Goal: Navigation & Orientation: Find specific page/section

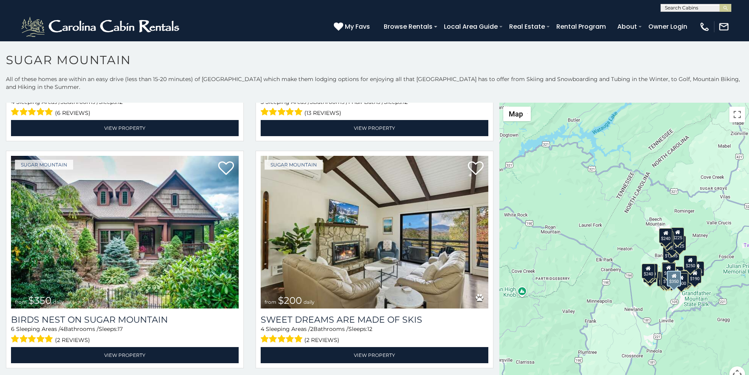
scroll to position [229, 0]
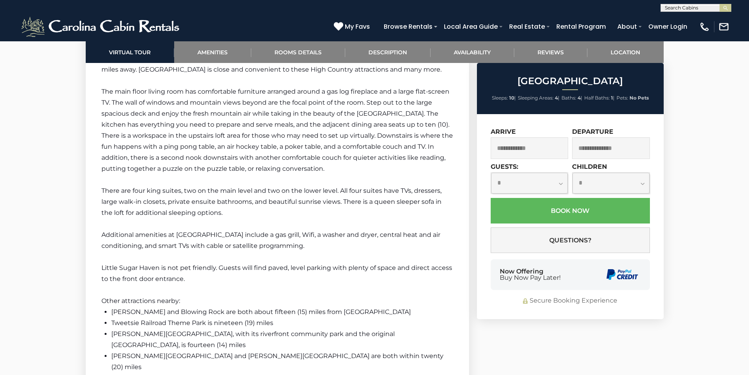
scroll to position [1341, 0]
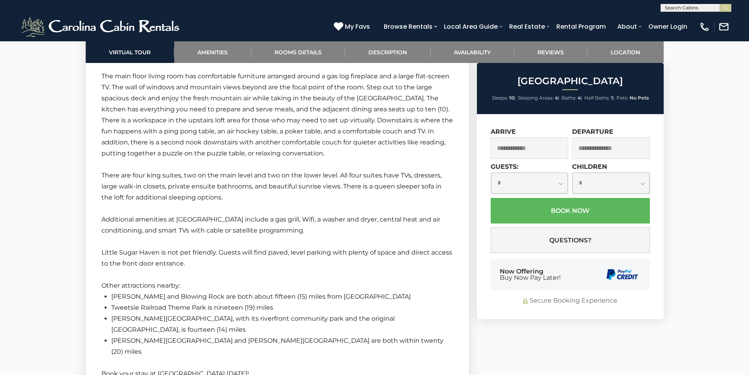
click at [499, 279] on div "Now Offering Buy Now Pay Later!" at bounding box center [570, 274] width 159 height 31
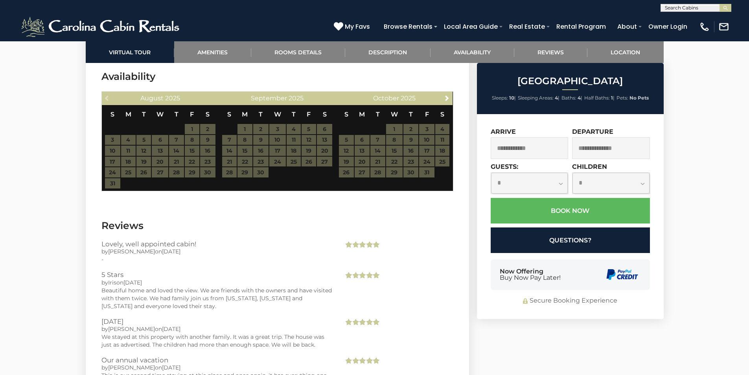
scroll to position [1793, 0]
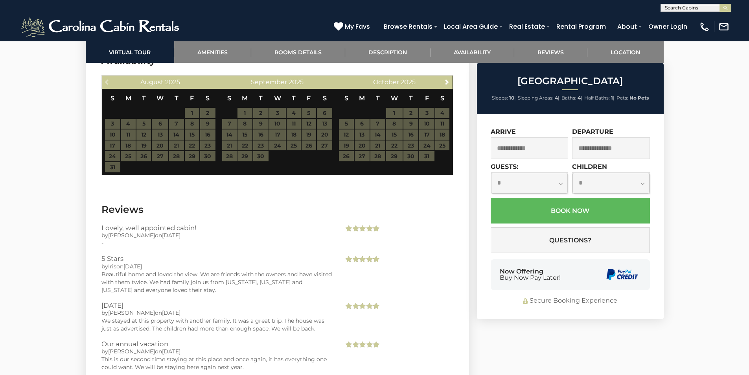
click at [580, 262] on div "Now Offering Buy Now Pay Later!" at bounding box center [570, 274] width 159 height 31
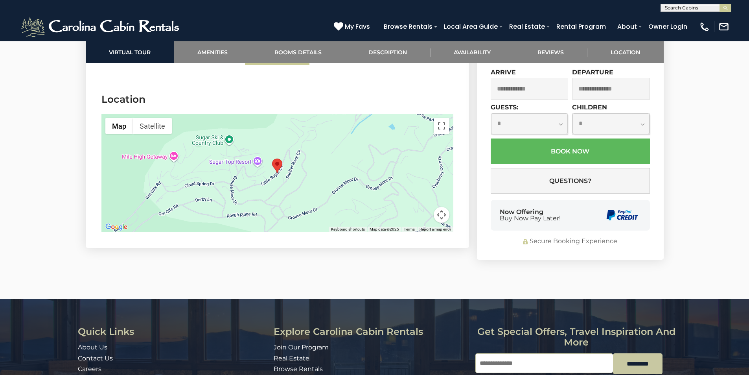
scroll to position [2142, 0]
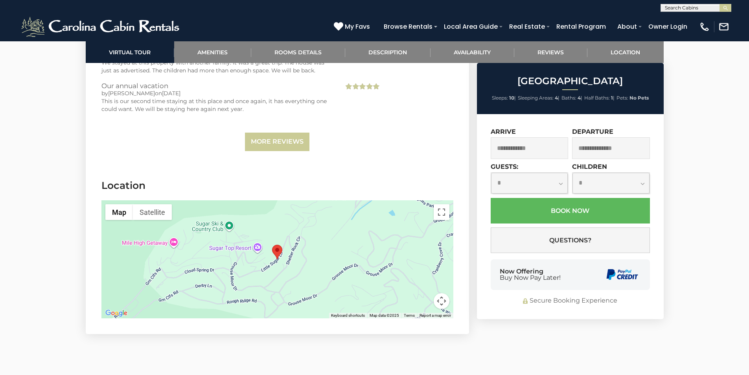
scroll to position [2093, 0]
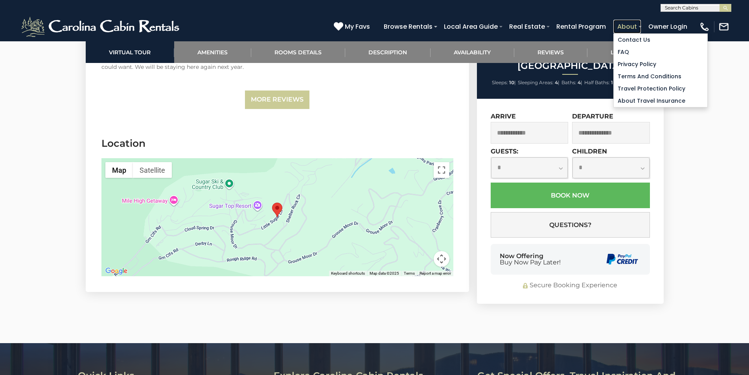
click at [641, 23] on link "About" at bounding box center [628, 27] width 28 height 14
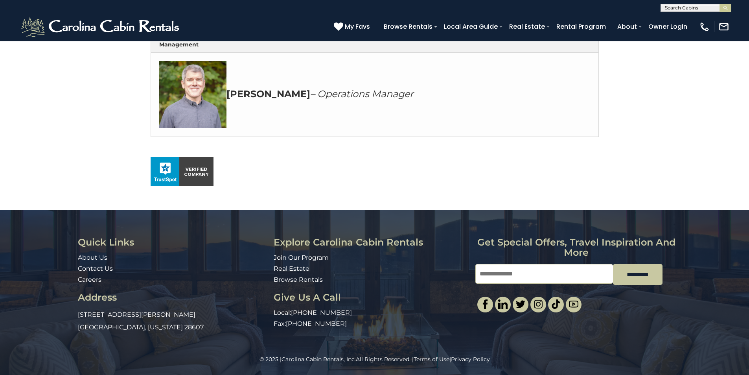
scroll to position [456, 0]
click at [489, 373] on div "© 2025 | Carolina Cabin Rentals, Inc. All Rights Reserved. | Terms of Use | Pri…" at bounding box center [374, 365] width 749 height 20
click at [679, 22] on link "Owner Login" at bounding box center [668, 27] width 47 height 14
